Goal: Task Accomplishment & Management: Use online tool/utility

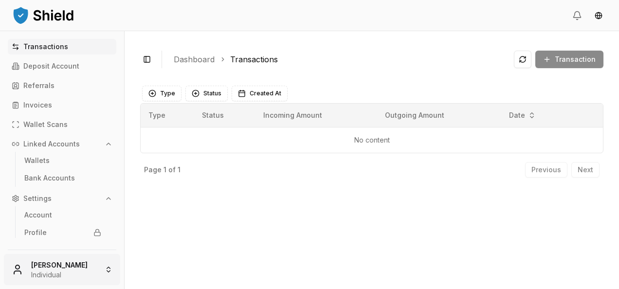
click at [50, 269] on html "Transactions Deposit Account Referrals Invoices Wallet Scans Linked Accounts Wa…" at bounding box center [309, 144] width 619 height 289
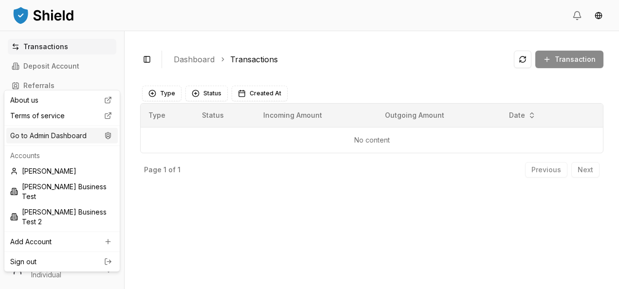
click at [61, 135] on div "Go to Admin Dashboard" at bounding box center [61, 136] width 111 height 16
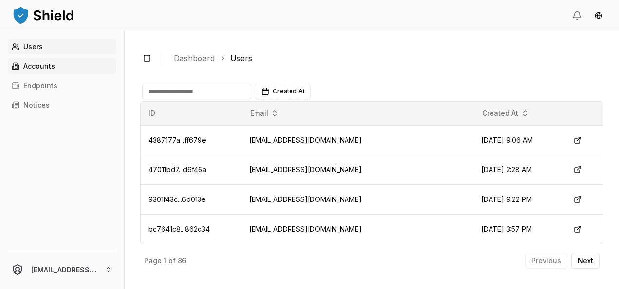
click at [70, 66] on link "Accounts" at bounding box center [62, 66] width 108 height 16
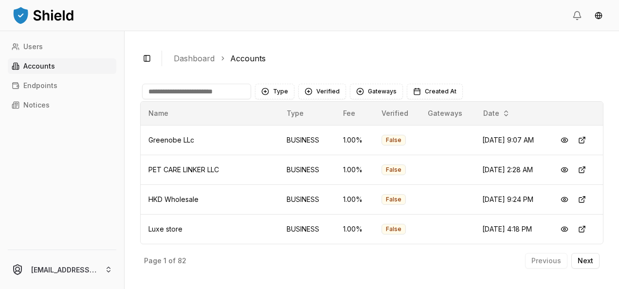
click at [193, 92] on input at bounding box center [196, 92] width 109 height 16
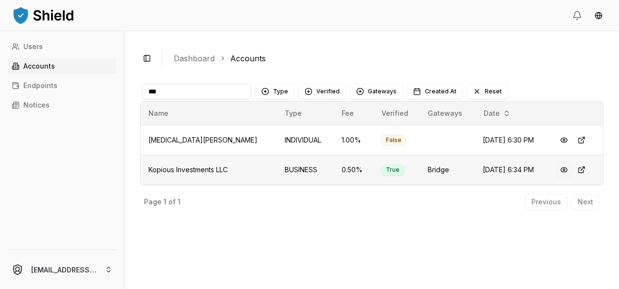
type input "***"
click at [560, 173] on button at bounding box center [564, 170] width 18 height 18
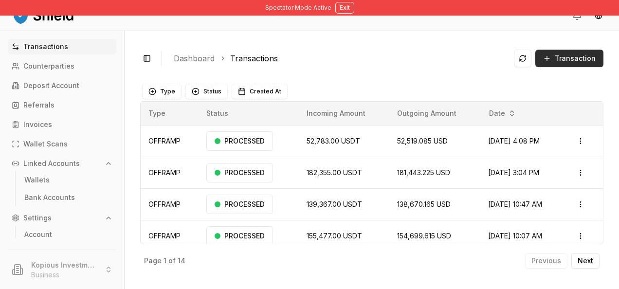
click at [566, 61] on span "Transaction" at bounding box center [574, 58] width 41 height 10
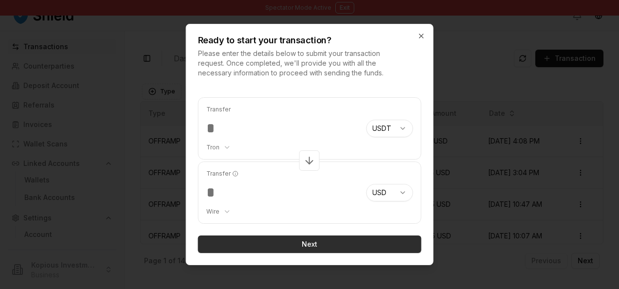
type input "***"
click at [334, 248] on button "Next" at bounding box center [309, 244] width 223 height 18
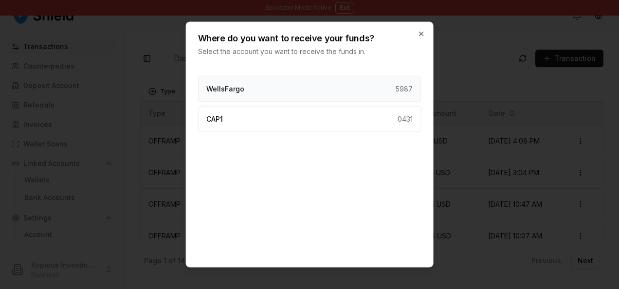
click at [348, 96] on div "WellsFargo 5987" at bounding box center [309, 89] width 223 height 26
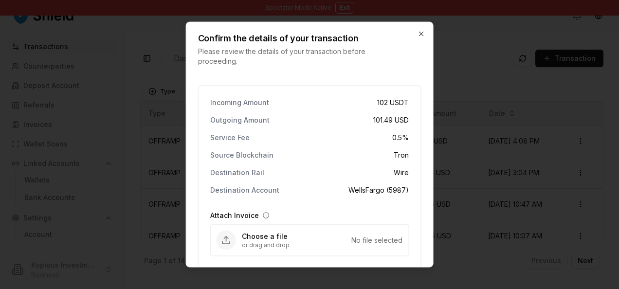
scroll to position [45, 0]
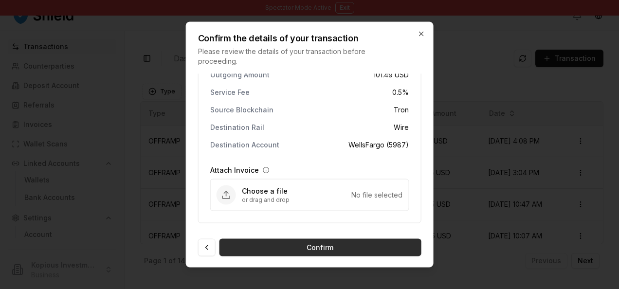
click at [351, 243] on button "Confirm" at bounding box center [320, 248] width 202 height 18
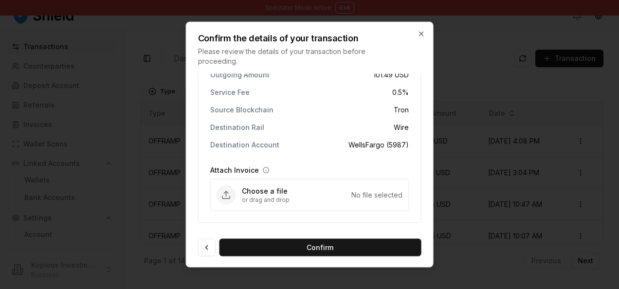
click at [393, 124] on span "Wire" at bounding box center [400, 128] width 15 height 10
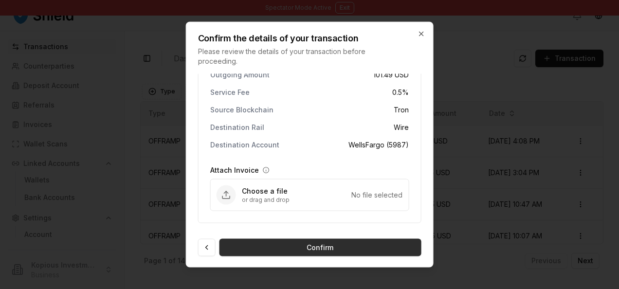
click at [317, 243] on button "Confirm" at bounding box center [320, 248] width 202 height 18
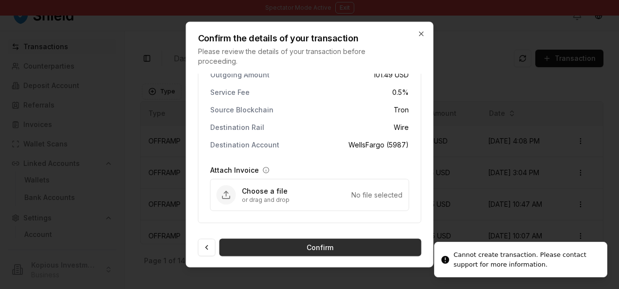
click at [317, 243] on button "Confirm" at bounding box center [320, 248] width 202 height 18
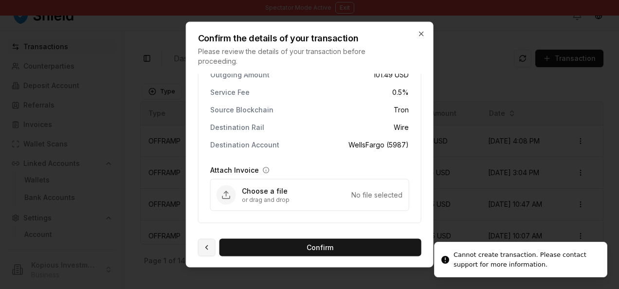
click at [207, 246] on button at bounding box center [207, 248] width 18 height 18
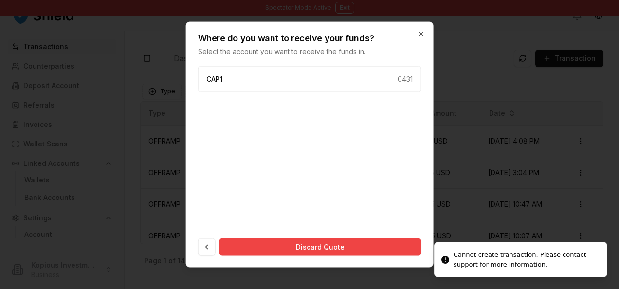
scroll to position [0, 0]
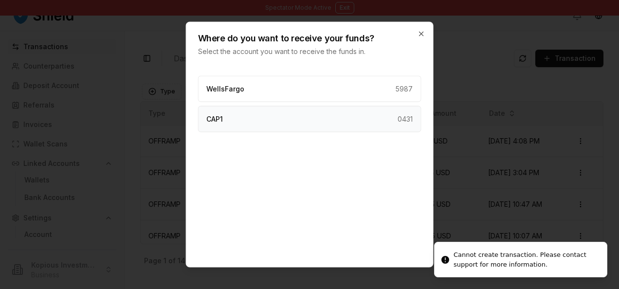
click at [296, 119] on div "CAP1 0431" at bounding box center [309, 119] width 223 height 26
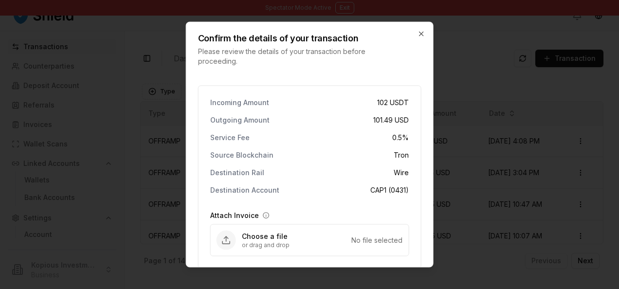
scroll to position [45, 0]
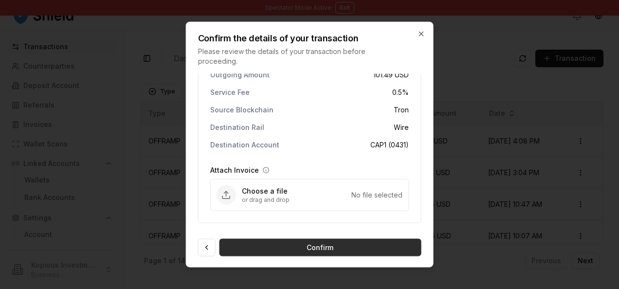
click at [351, 239] on button "Confirm" at bounding box center [320, 248] width 202 height 18
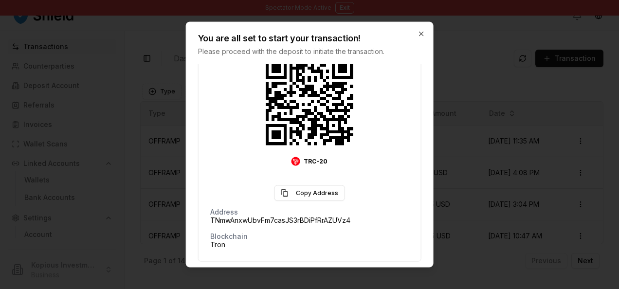
scroll to position [198, 0]
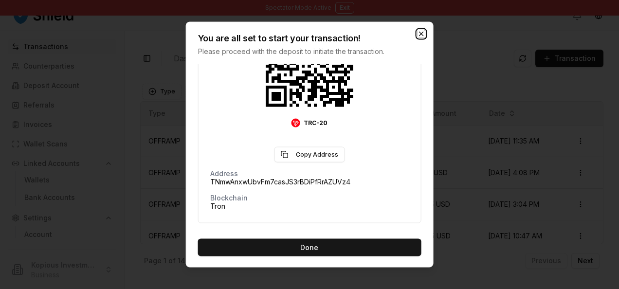
click at [419, 33] on icon "button" at bounding box center [421, 34] width 8 height 8
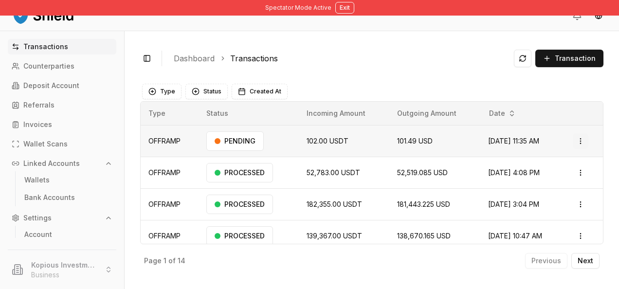
click at [579, 139] on html "Spectator Mode Active Exit Transactions Counterparties Deposit Account Referral…" at bounding box center [309, 144] width 619 height 289
click at [546, 180] on p "View Details" at bounding box center [561, 179] width 36 height 6
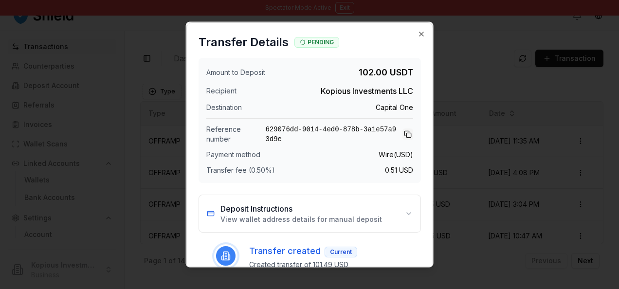
click at [402, 135] on button at bounding box center [407, 134] width 11 height 12
click at [404, 32] on div "Transfer Details PENDING" at bounding box center [310, 40] width 246 height 35
click at [407, 32] on div "Transfer Details PENDING" at bounding box center [310, 40] width 246 height 35
click at [417, 35] on icon "button" at bounding box center [421, 34] width 8 height 8
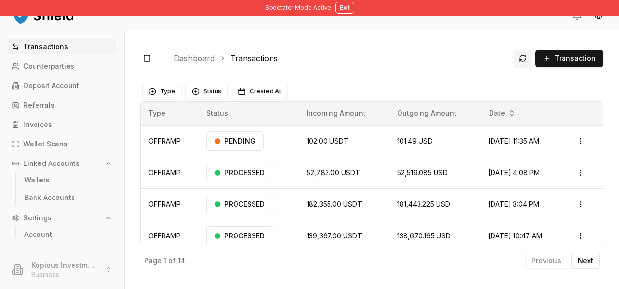
click at [528, 58] on button at bounding box center [522, 59] width 18 height 18
click at [586, 64] on button "Transaction" at bounding box center [569, 59] width 68 height 18
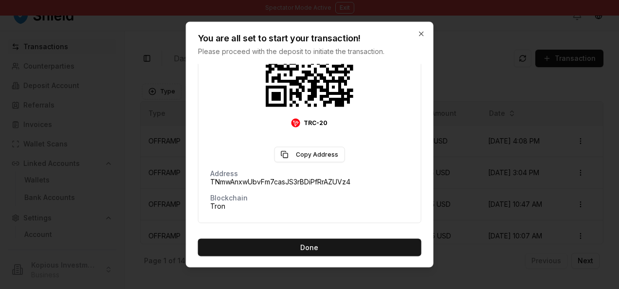
click at [293, 180] on span "TNmwAnxwUbvFm7casJS3rBDiPfRrAZUVz4" at bounding box center [280, 182] width 140 height 10
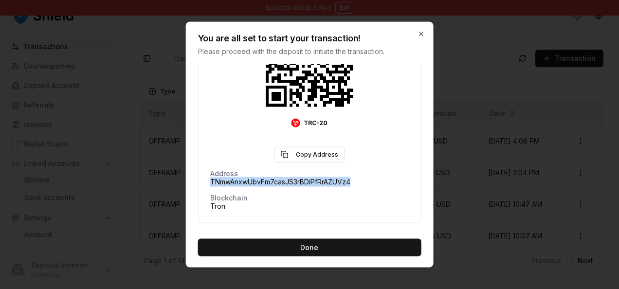
click at [293, 180] on span "TNmwAnxwUbvFm7casJS3rBDiPfRrAZUVz4" at bounding box center [280, 182] width 140 height 10
copy span "TNmwAnxwUbvFm7casJS3rBDiPfRrAZUVz4"
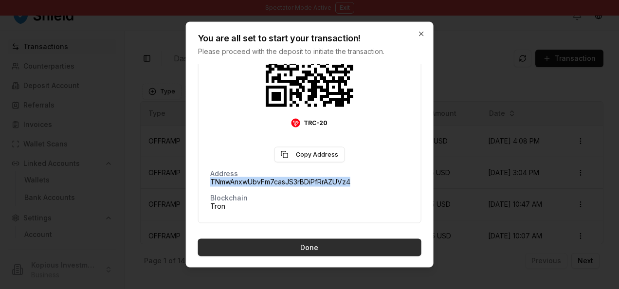
click at [298, 253] on button "Done" at bounding box center [309, 248] width 223 height 18
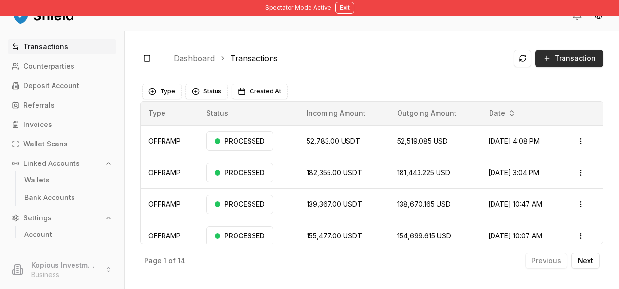
click at [553, 60] on button "Transaction" at bounding box center [569, 59] width 68 height 18
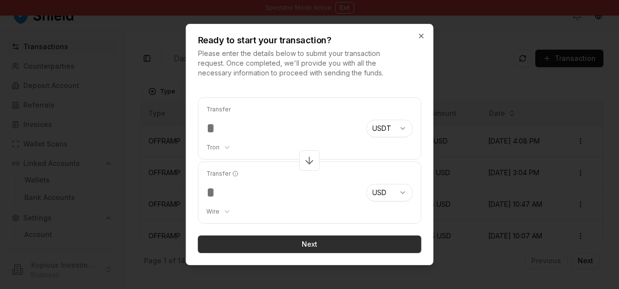
type input "***"
click at [308, 250] on button "Next" at bounding box center [309, 244] width 223 height 18
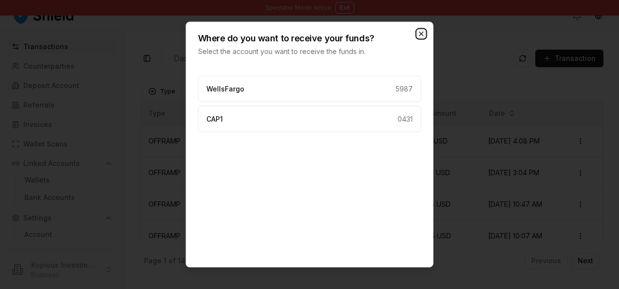
click at [421, 35] on icon "button" at bounding box center [421, 34] width 8 height 8
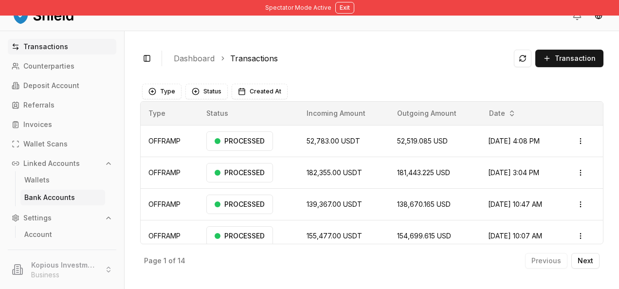
click at [48, 191] on link "Bank Accounts" at bounding box center [62, 198] width 85 height 16
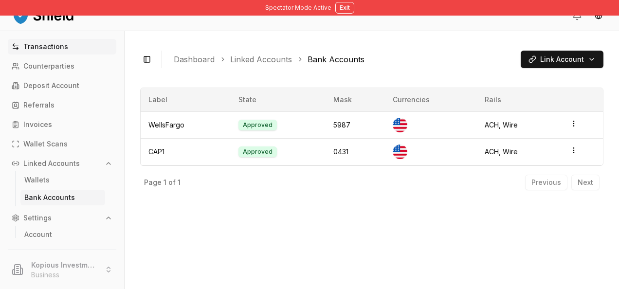
click at [59, 44] on p "Transactions" at bounding box center [45, 46] width 45 height 7
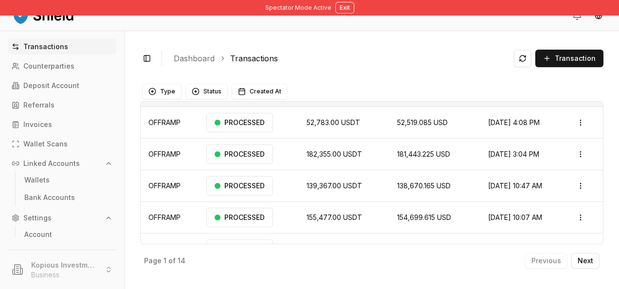
scroll to position [16, 0]
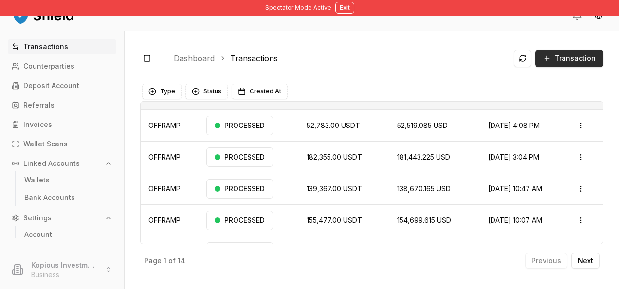
click at [589, 56] on span "Transaction" at bounding box center [574, 58] width 41 height 10
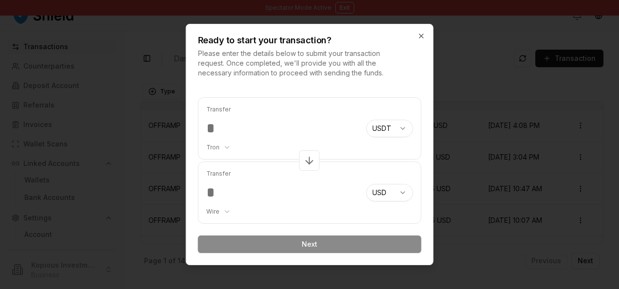
click at [227, 133] on input "number" at bounding box center [282, 129] width 152 height 18
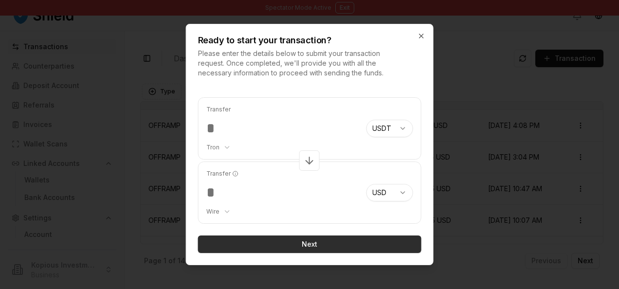
type input "***"
click at [320, 241] on button "Next" at bounding box center [309, 244] width 223 height 18
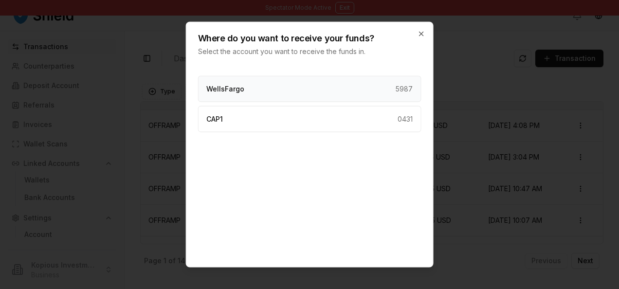
click at [333, 91] on div "WellsFargo 5987" at bounding box center [309, 89] width 223 height 26
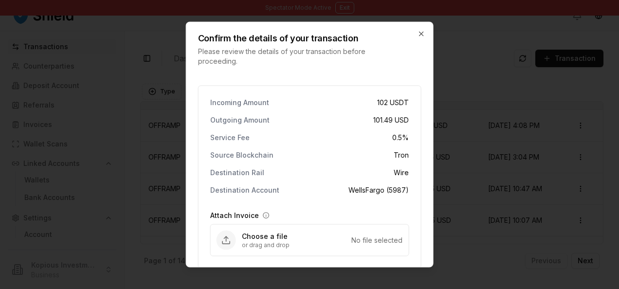
scroll to position [45, 0]
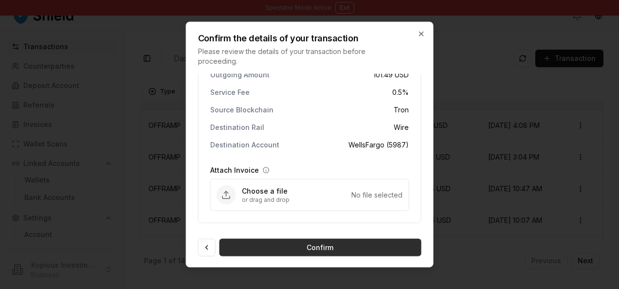
click at [309, 244] on button "Confirm" at bounding box center [320, 248] width 202 height 18
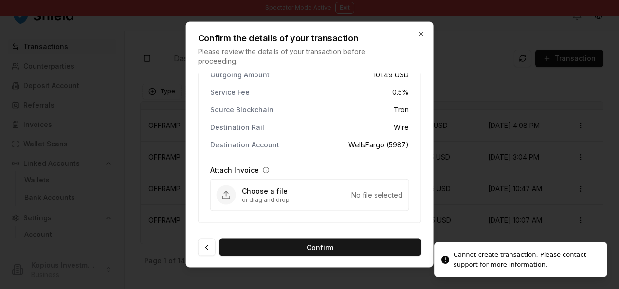
drag, startPoint x: 519, startPoint y: 264, endPoint x: 457, endPoint y: 250, distance: 63.6
click at [457, 250] on div at bounding box center [309, 144] width 619 height 289
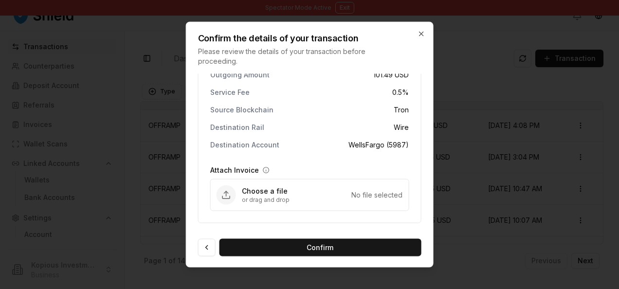
drag, startPoint x: 454, startPoint y: 253, endPoint x: 494, endPoint y: 260, distance: 40.4
click at [494, 260] on div at bounding box center [309, 144] width 619 height 289
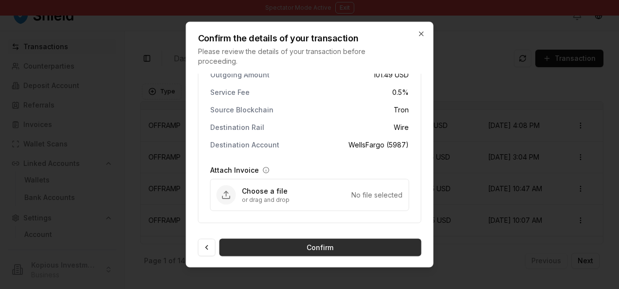
click at [368, 240] on button "Confirm" at bounding box center [320, 248] width 202 height 18
